Goal: Task Accomplishment & Management: Manage account settings

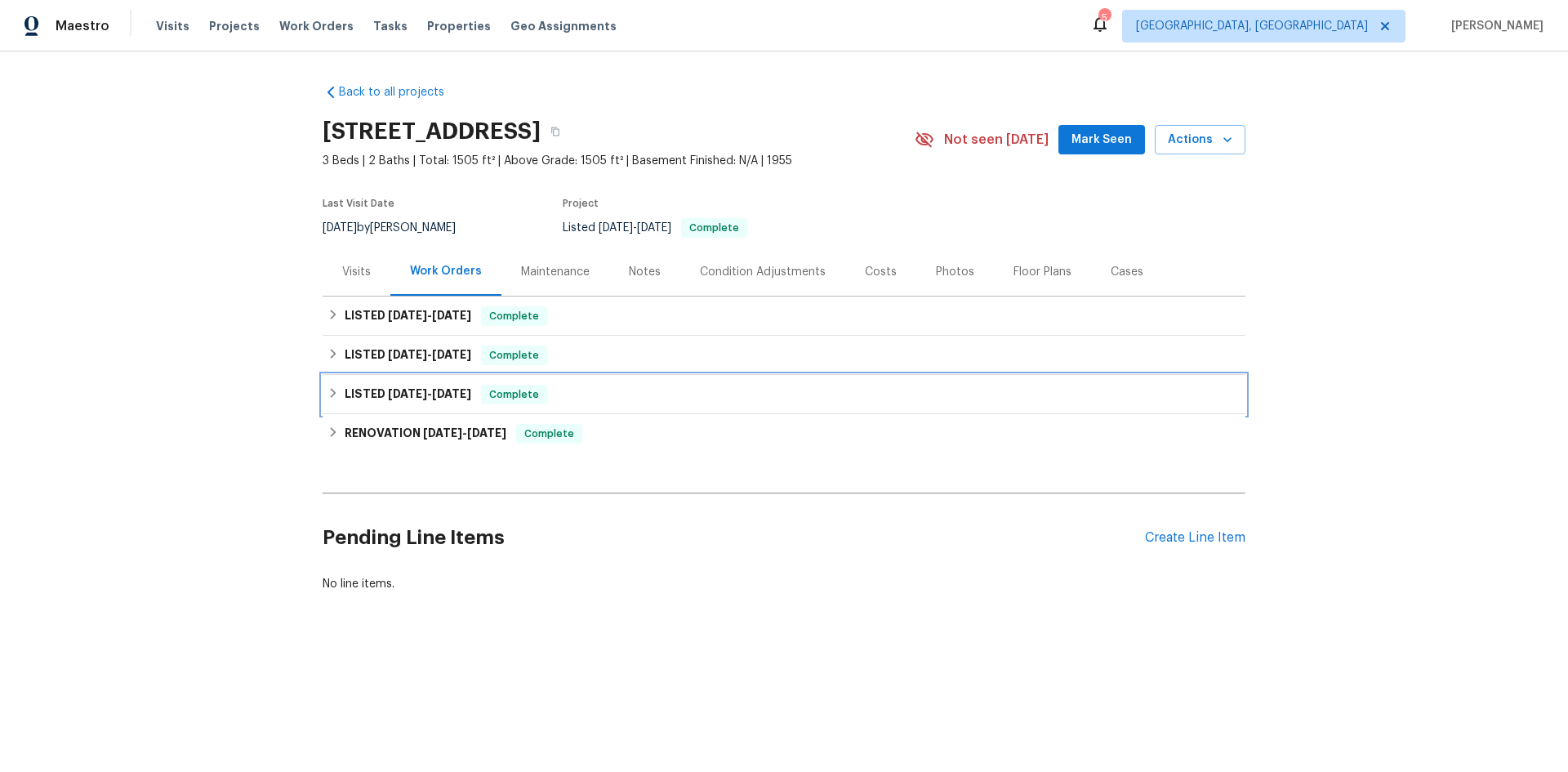
click at [547, 405] on div "LISTED [DATE] - [DATE] Complete" at bounding box center [784, 395] width 923 height 40
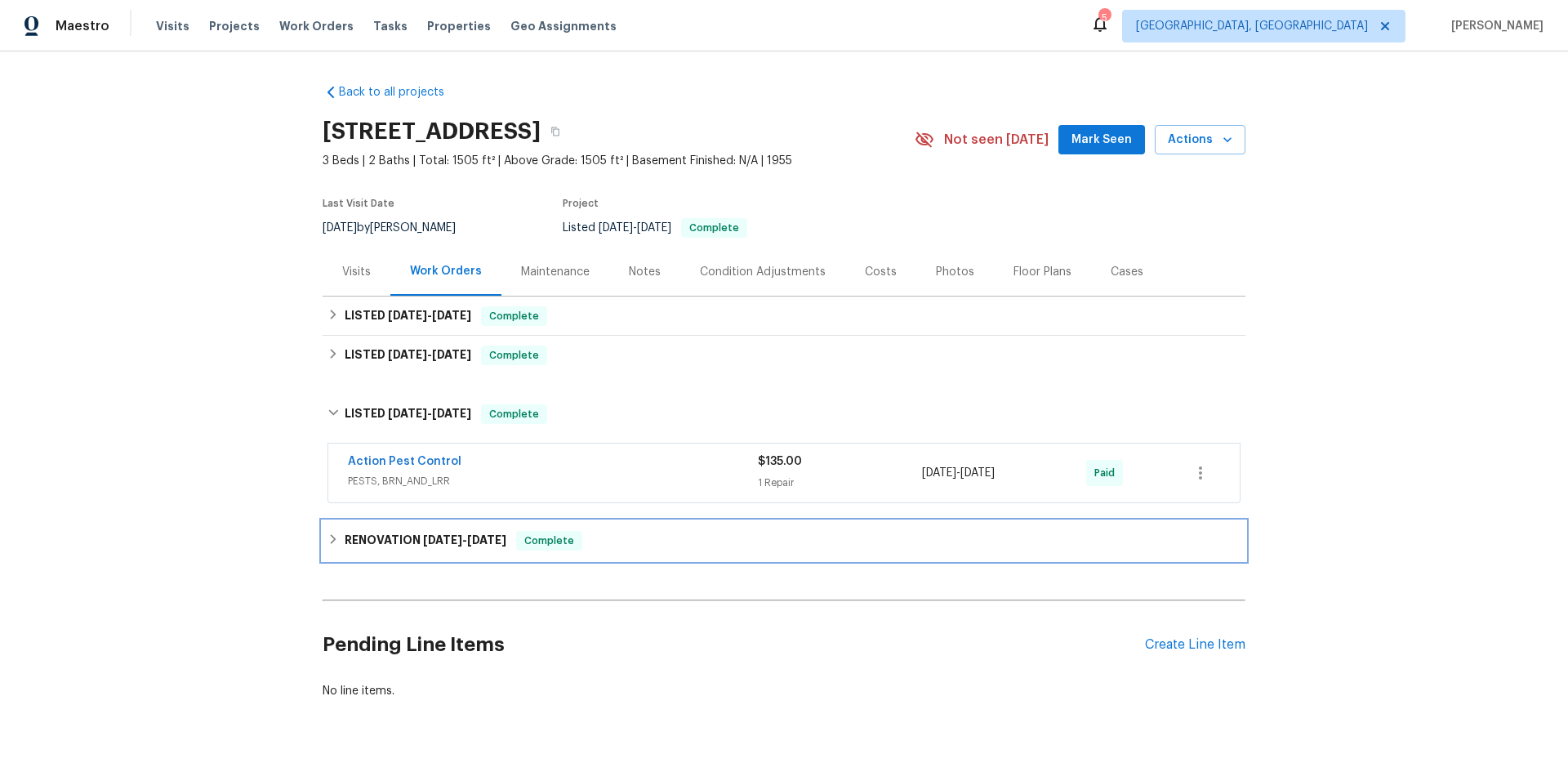
click at [529, 535] on span "Complete" at bounding box center [548, 541] width 62 height 16
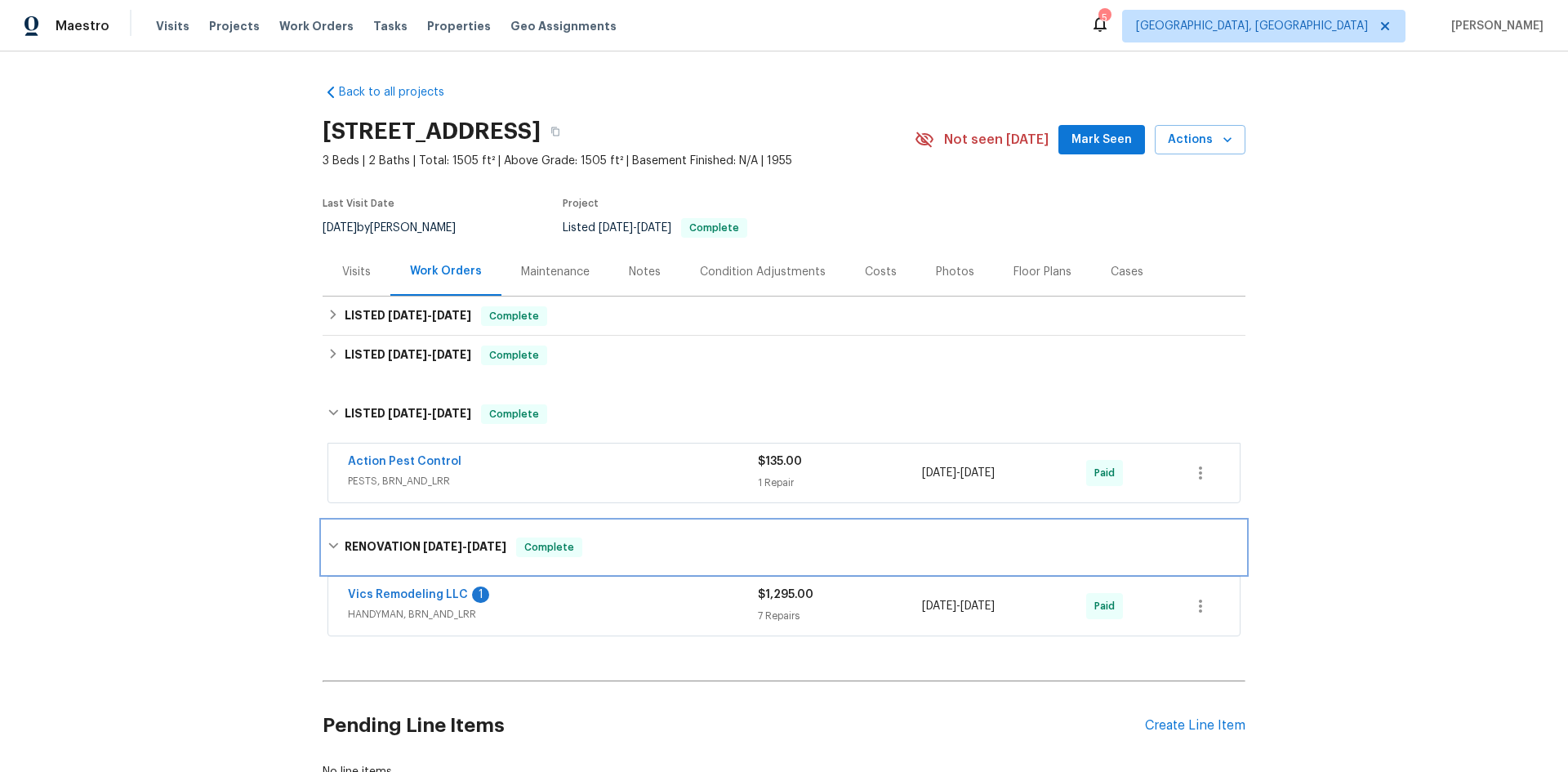
scroll to position [81, 0]
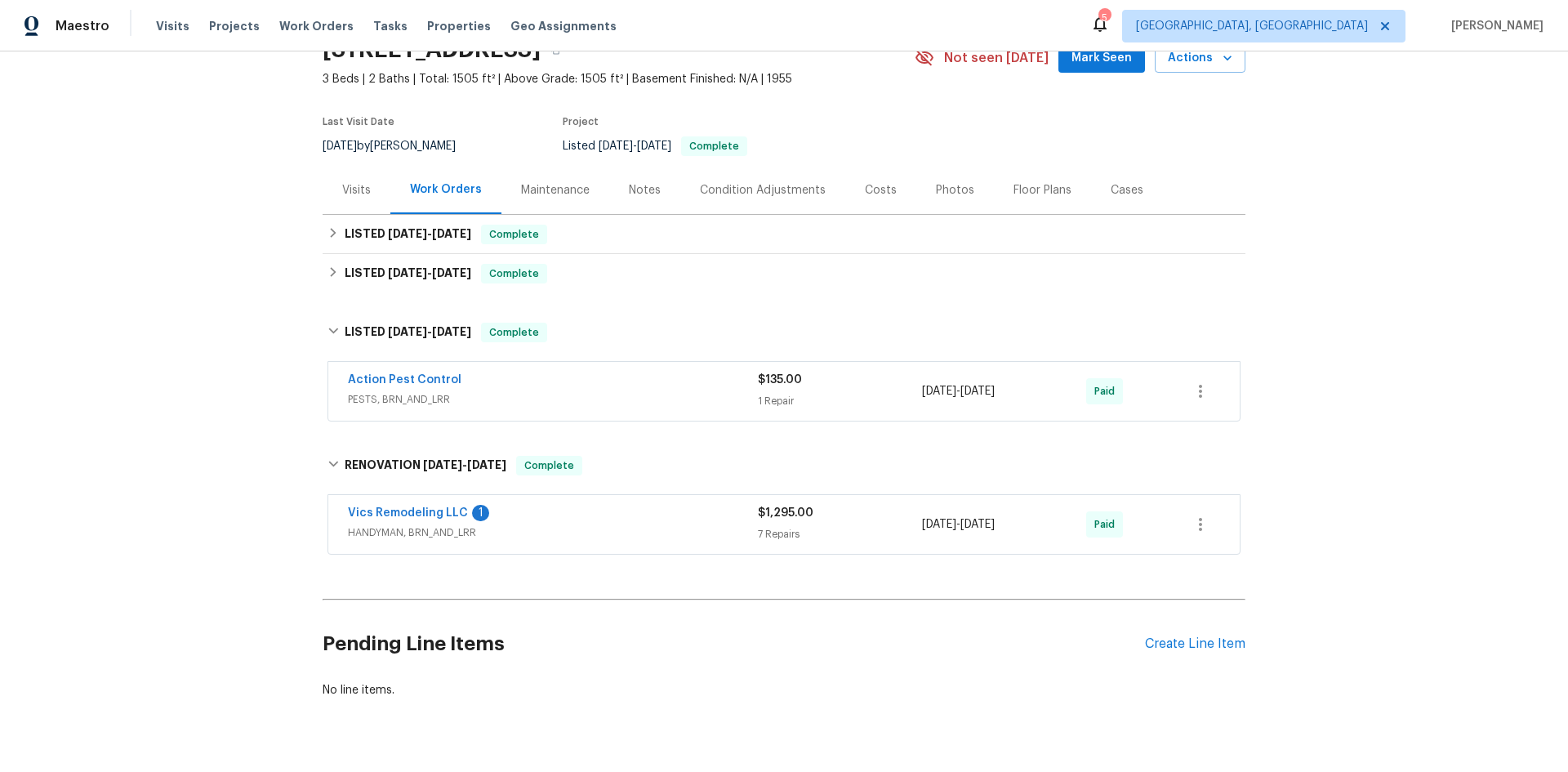
click at [694, 538] on span "HANDYMAN, BRN_AND_LRR" at bounding box center [552, 533] width 410 height 16
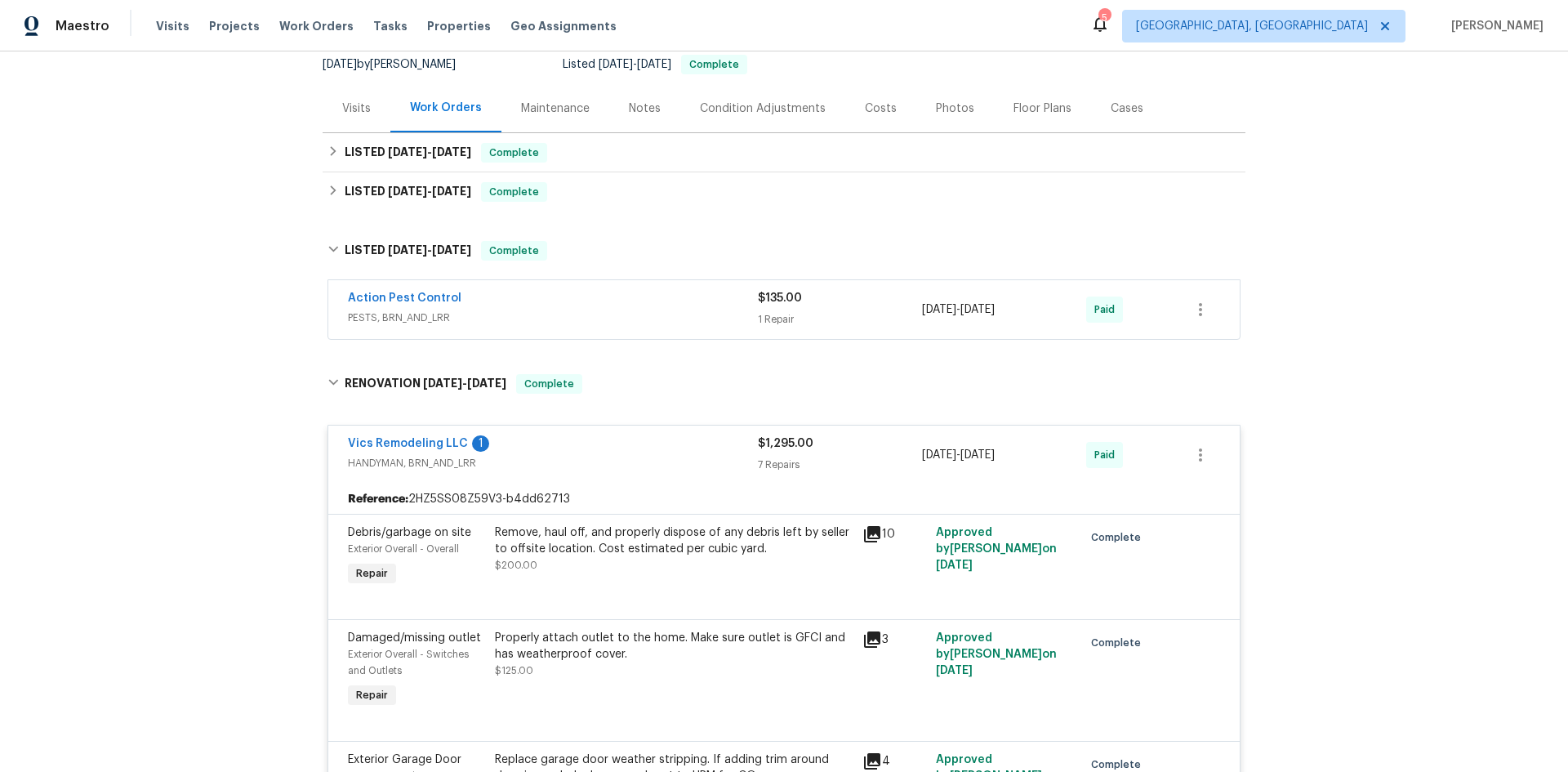
scroll to position [0, 0]
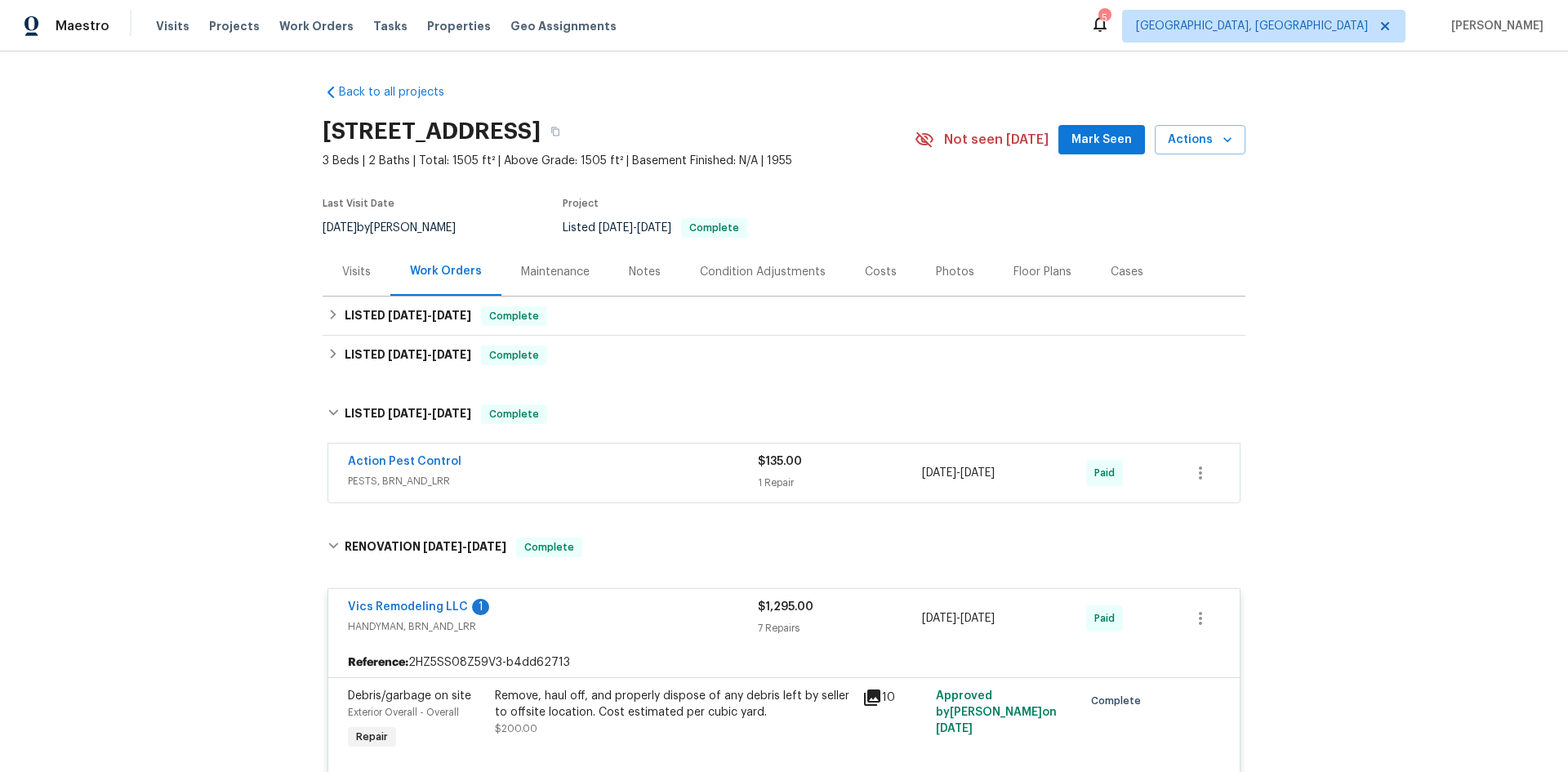
click at [364, 271] on div "Visits" at bounding box center [356, 272] width 29 height 16
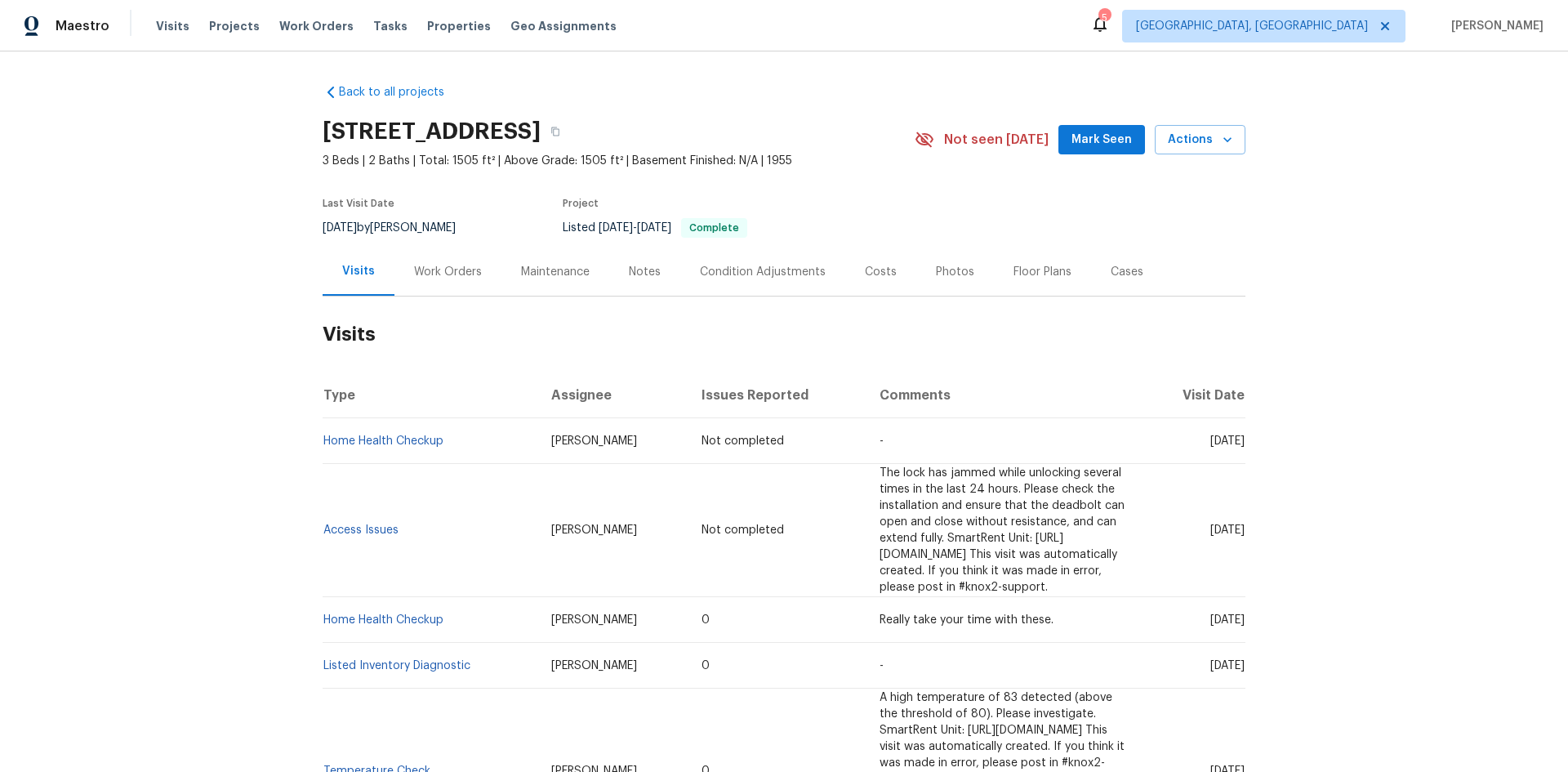
click at [433, 294] on div "Back to all projects [STREET_ADDRESS] 3 Beds | 2 Baths | Total: 1505 ft² | Abov…" at bounding box center [784, 776] width 923 height 1409
click at [439, 279] on div "Work Orders" at bounding box center [448, 272] width 67 height 16
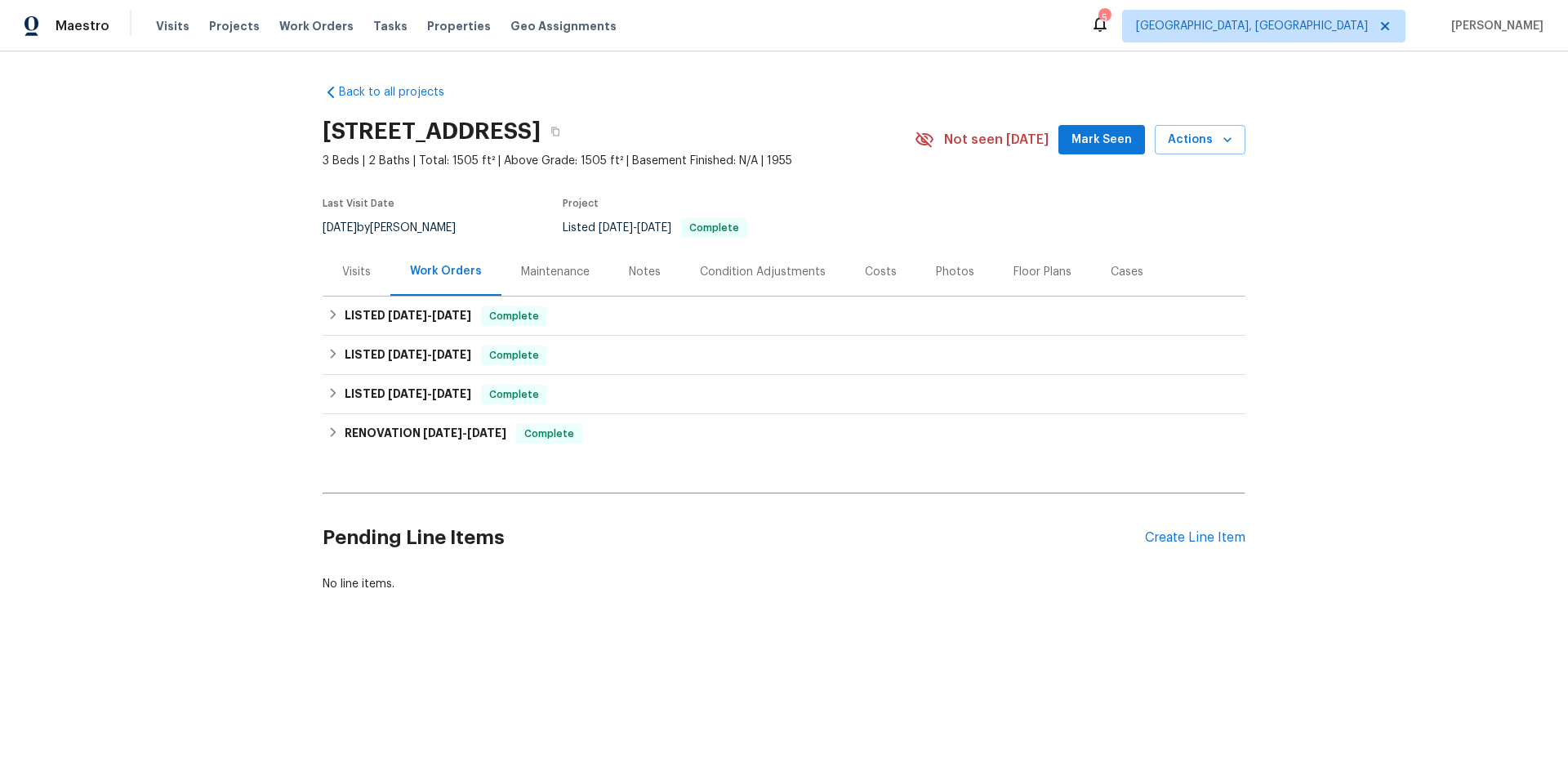
click at [349, 271] on div "Visits" at bounding box center [356, 272] width 29 height 16
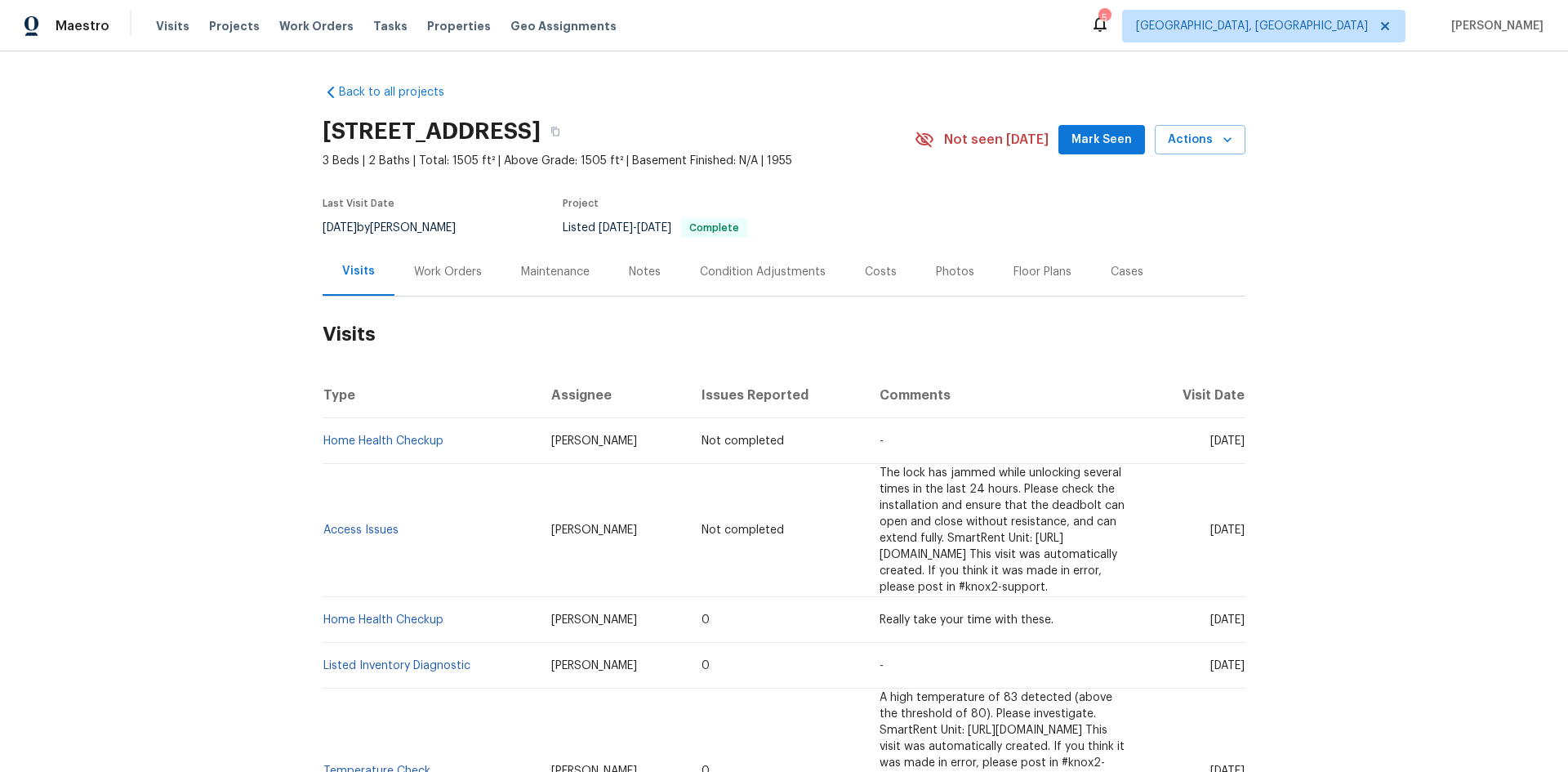
click at [431, 267] on div "Work Orders" at bounding box center [448, 272] width 67 height 16
